Goal: Find specific page/section: Find specific page/section

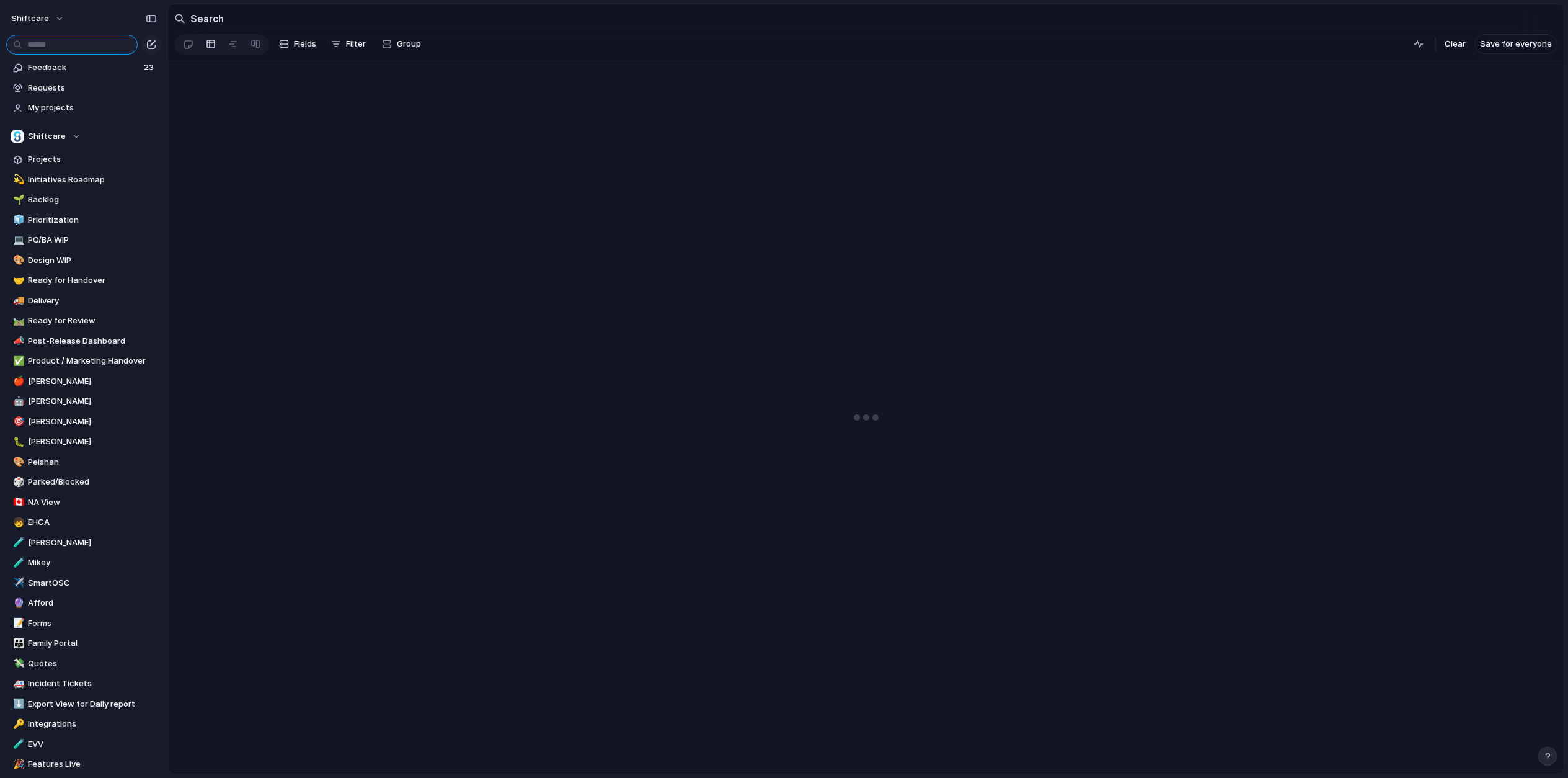
click at [47, 42] on input "text" at bounding box center [72, 45] width 131 height 20
type input "**********"
click at [79, 18] on div "shiftcare" at bounding box center [84, 16] width 167 height 32
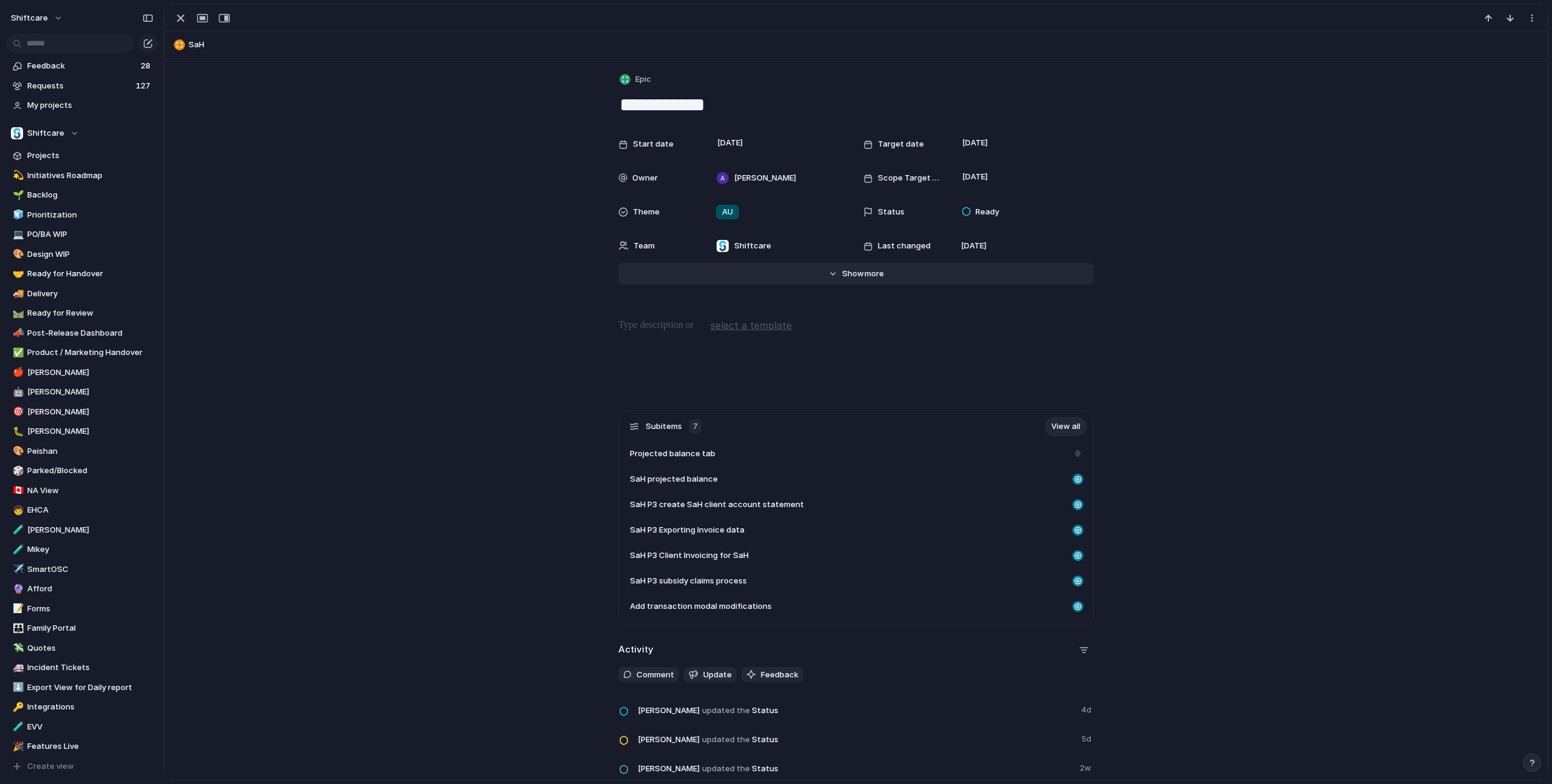
click at [870, 273] on span "more" at bounding box center [875, 273] width 20 height 12
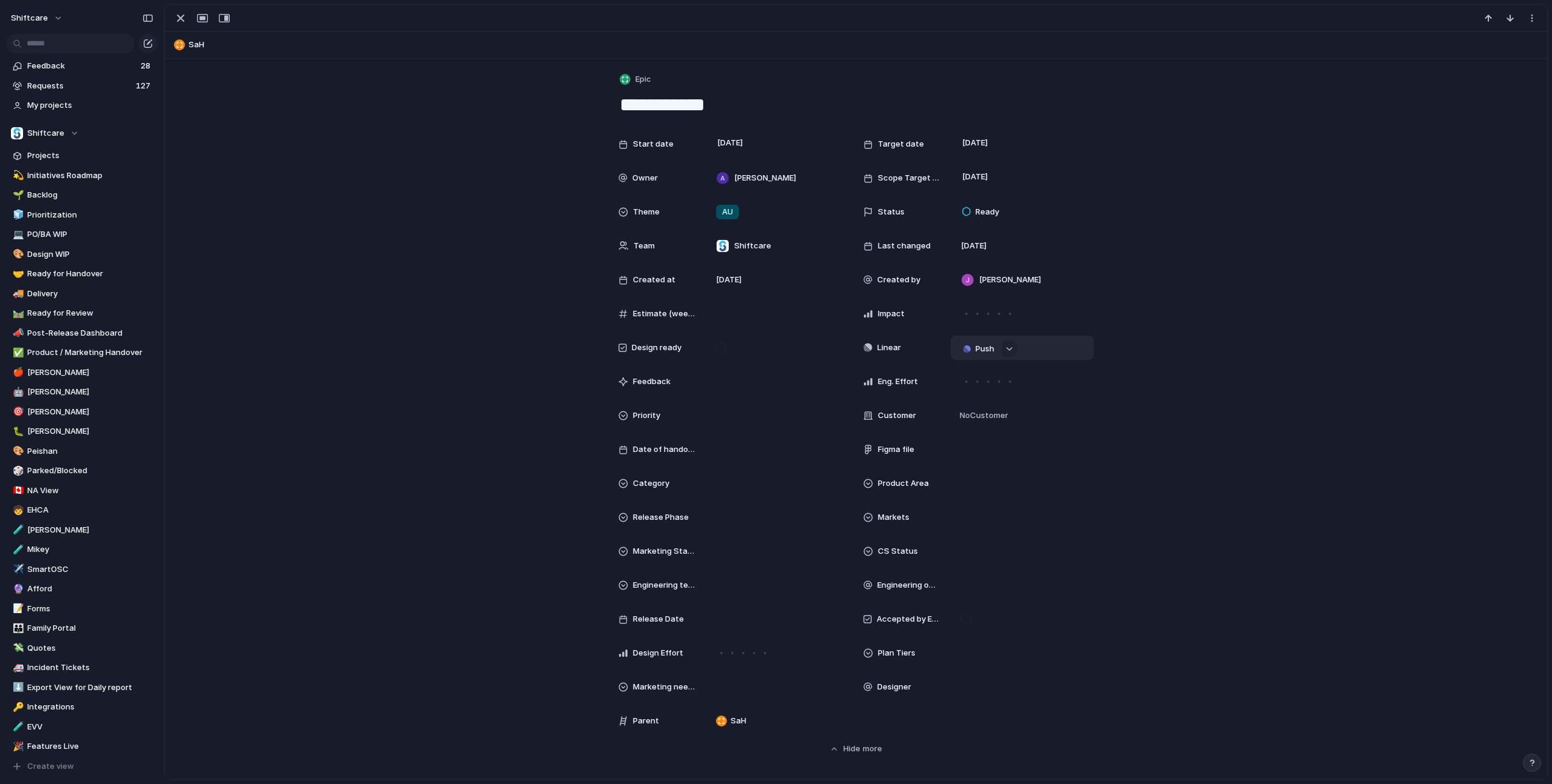
click at [977, 354] on span "Push" at bounding box center [985, 349] width 19 height 12
click at [970, 374] on span "Project" at bounding box center [966, 372] width 28 height 12
click at [367, 161] on div "Start date July 2025 Target date July 2025 Owner Abner Chua Scope Target Date J…" at bounding box center [856, 444] width 1353 height 623
click at [1047, 317] on div "Start date July 2025 Target date July 2025 Owner Abner Chua Scope Target Date J…" at bounding box center [856, 444] width 1353 height 623
click at [996, 351] on span "SaH Phase 3" at bounding box center [1006, 347] width 48 height 12
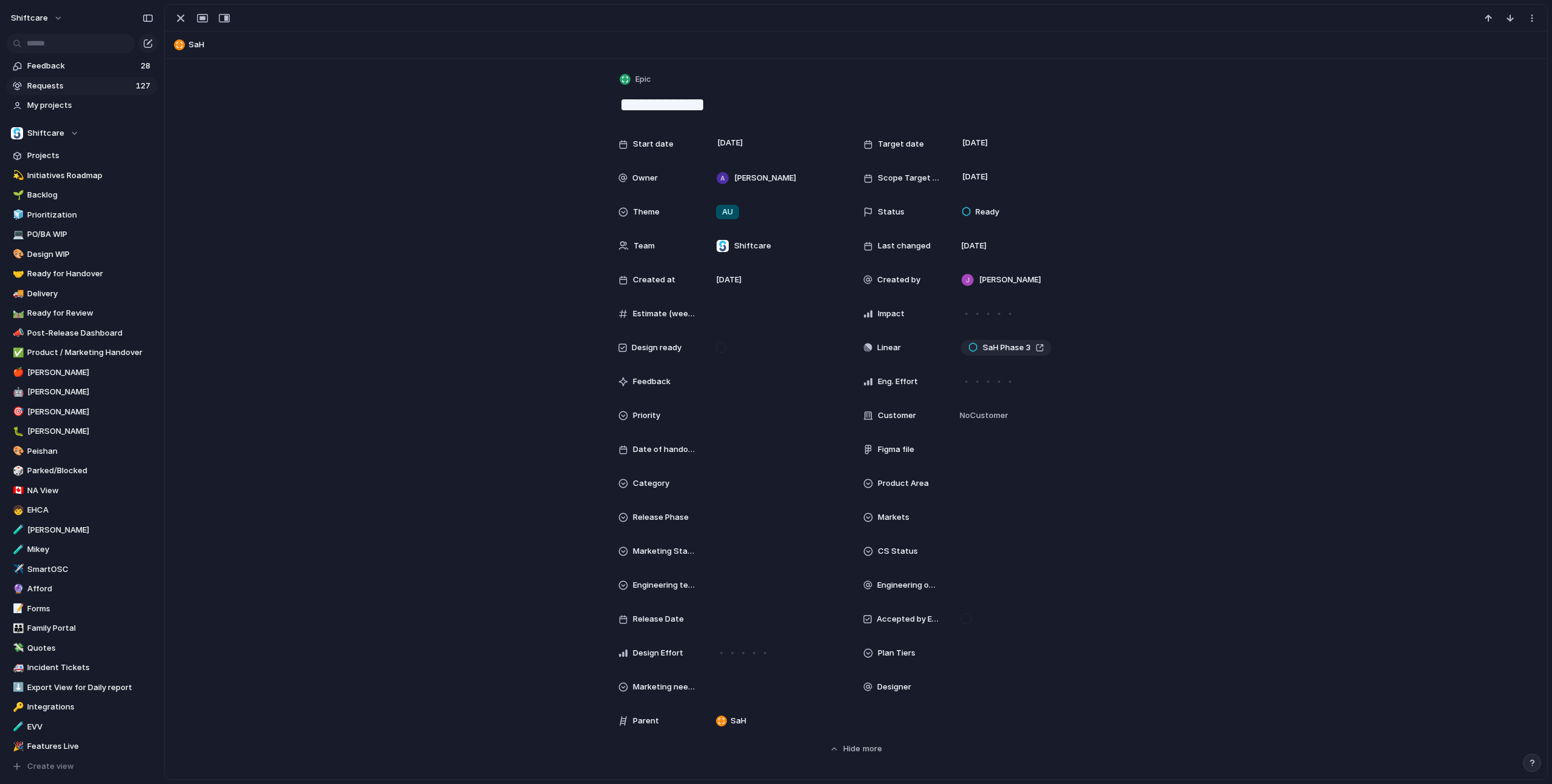
click at [19, 85] on div at bounding box center [16, 86] width 12 height 12
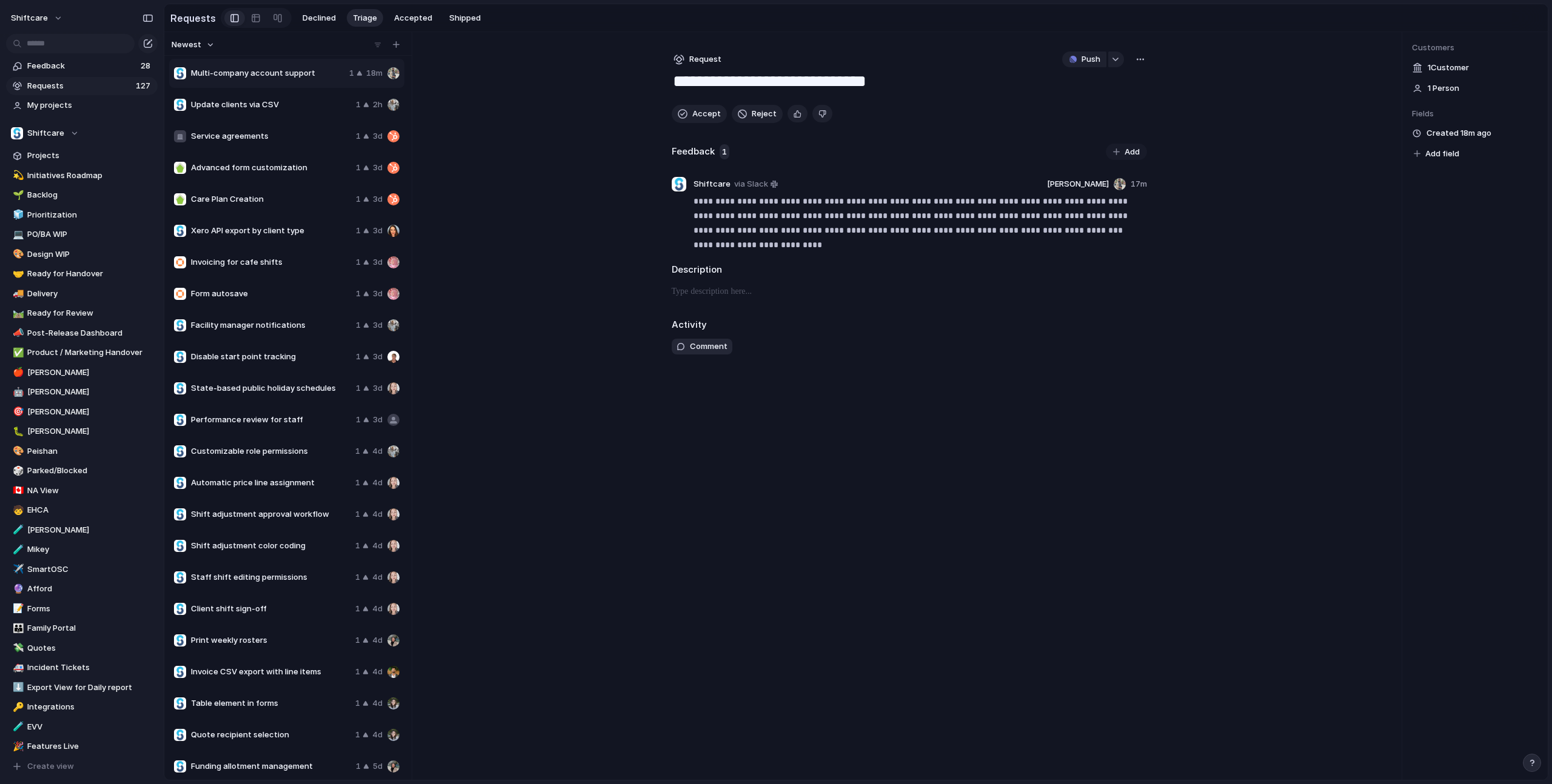
drag, startPoint x: 844, startPoint y: 310, endPoint x: 844, endPoint y: 236, distance: 74.0
click at [843, 311] on div "**********" at bounding box center [909, 406] width 514 height 748
click at [71, 201] on link "🌱 Backlog" at bounding box center [82, 195] width 152 height 18
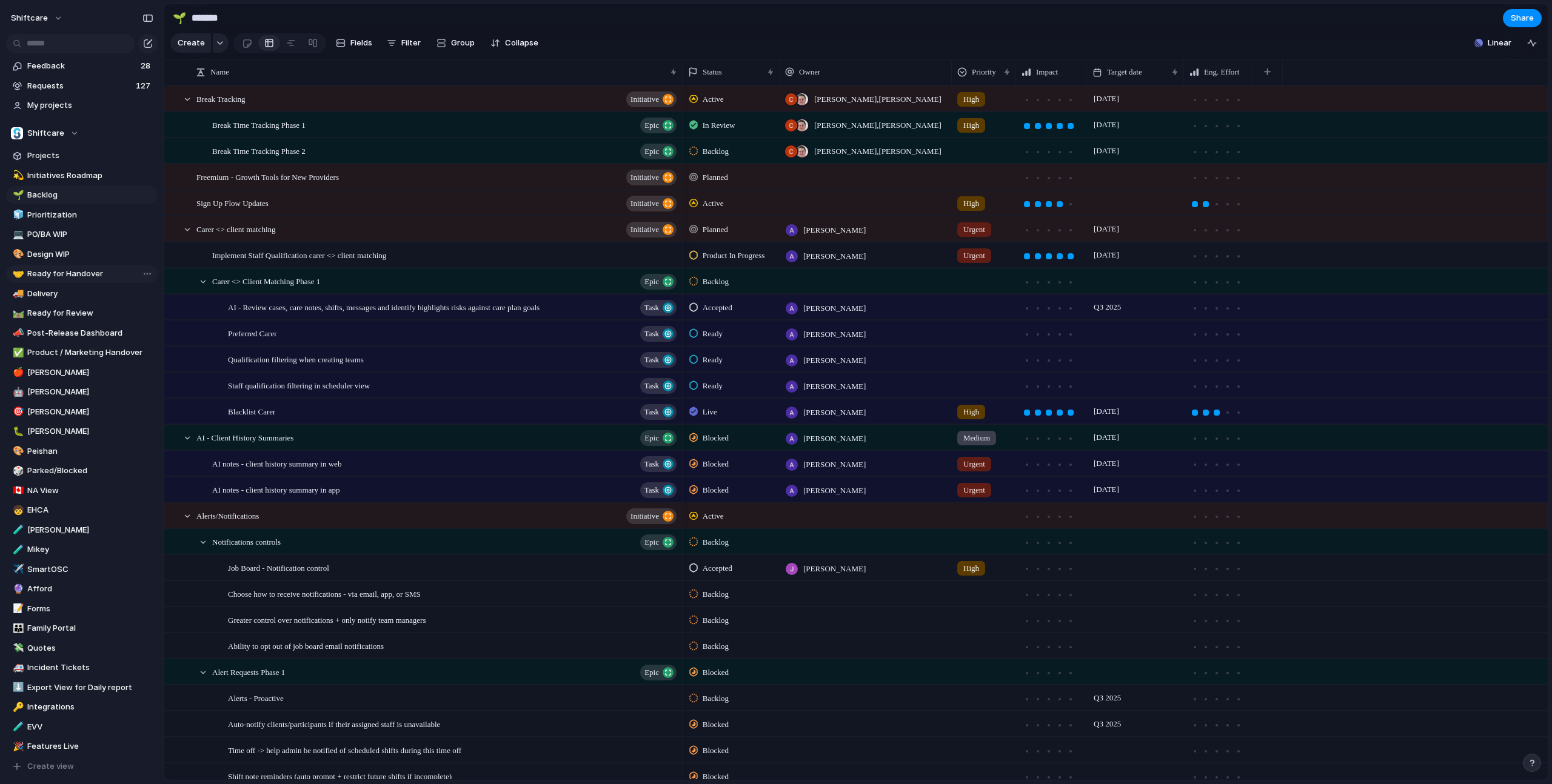
click at [87, 270] on span "Ready for Handover" at bounding box center [90, 273] width 126 height 12
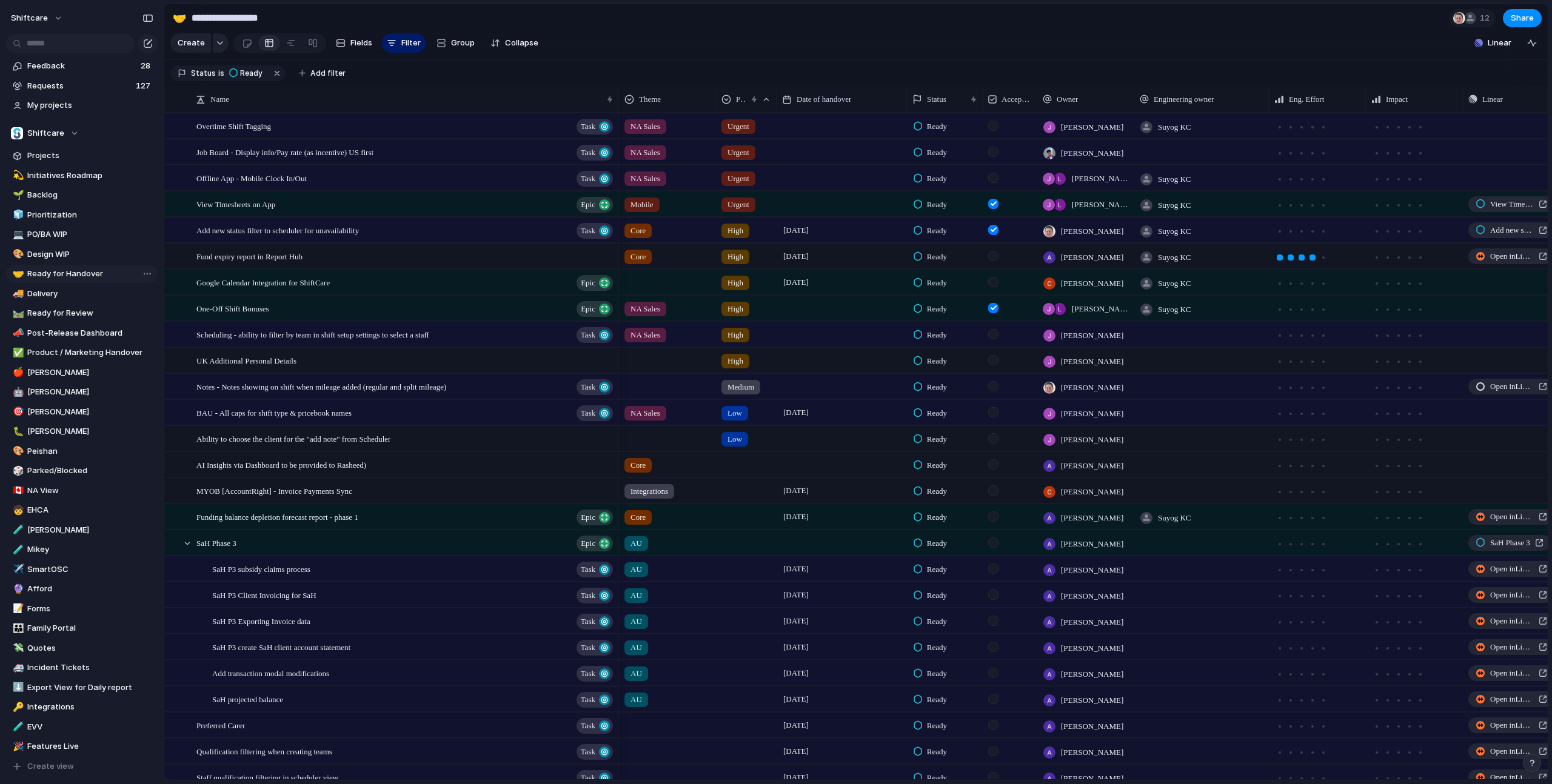
type input "**********"
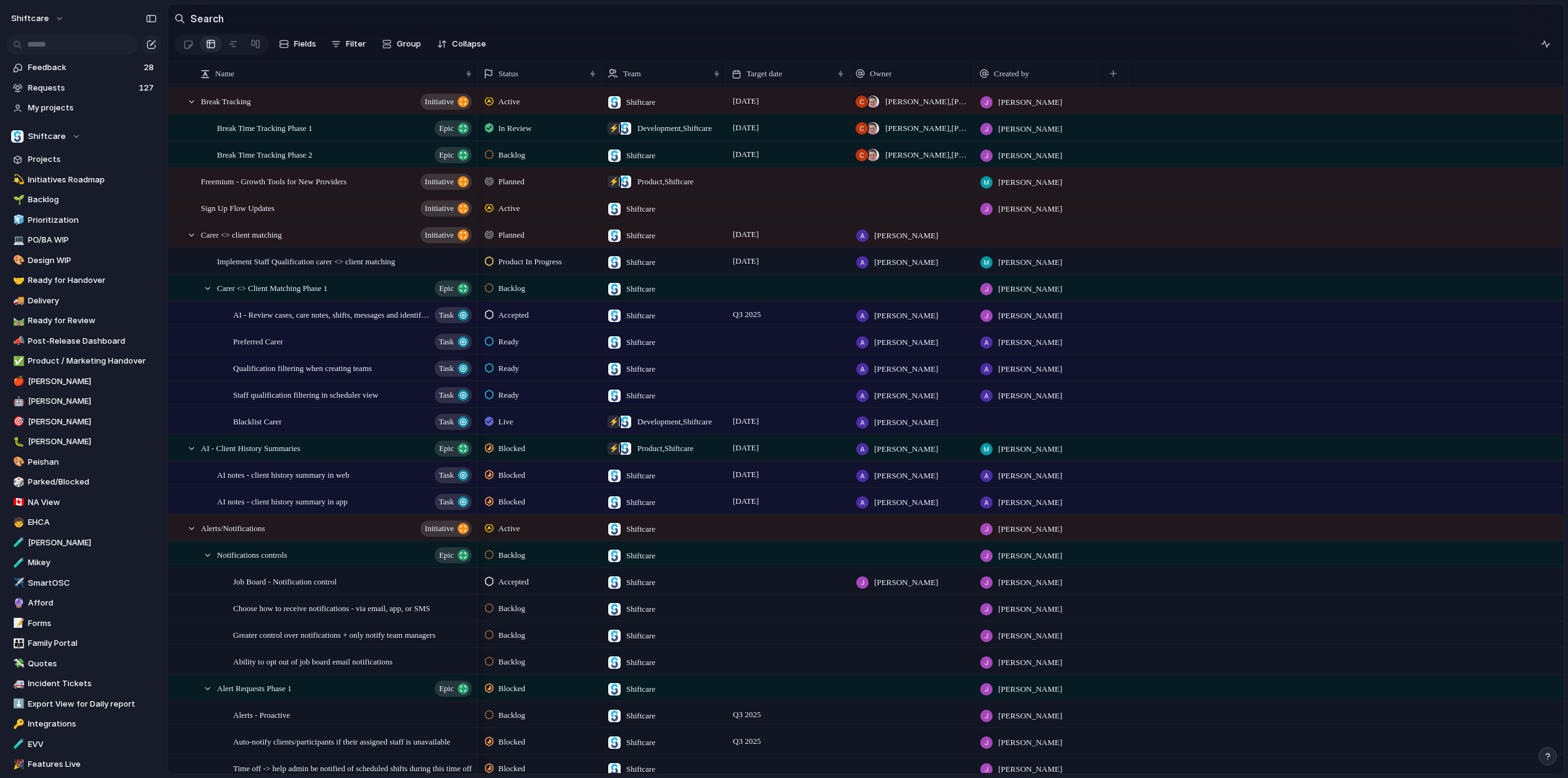
scroll to position [116, 0]
